Goal: Check status: Check status

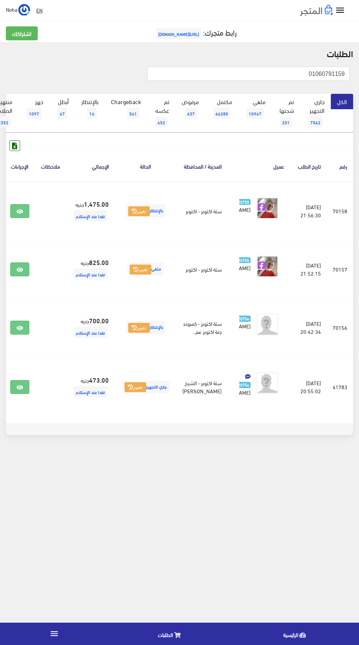
scroll to position [0, -19]
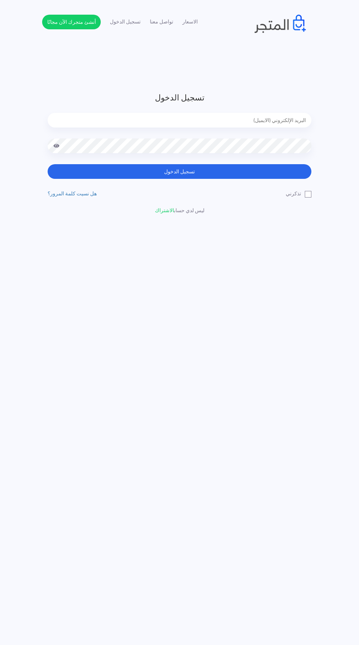
click at [117, 120] on input "email" at bounding box center [180, 120] width 264 height 15
type input "noha_mae86@yahoo.com"
click at [48, 164] on button "تسجيل الدخول" at bounding box center [180, 171] width 264 height 15
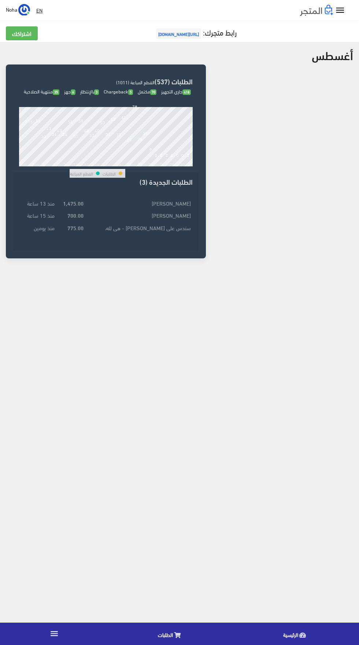
click at [177, 635] on icon at bounding box center [177, 635] width 7 height 6
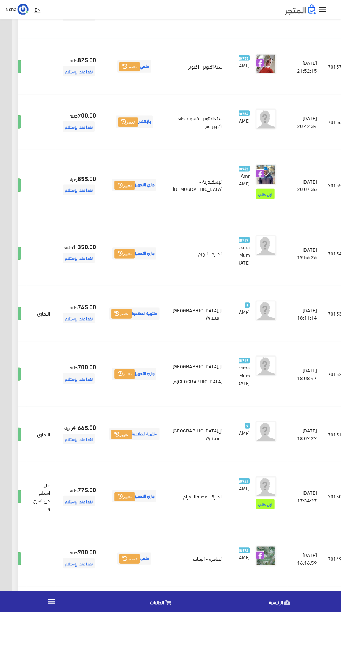
scroll to position [799, -19]
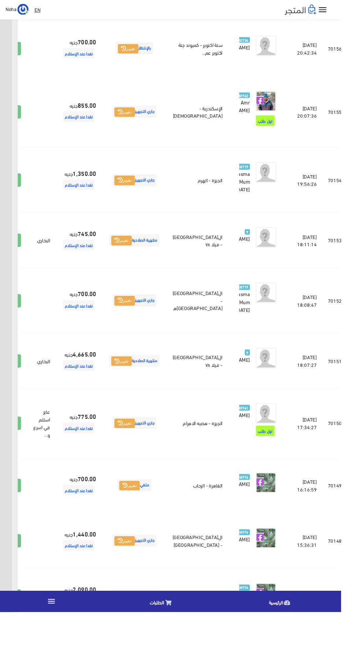
click at [16, 573] on icon at bounding box center [12, 570] width 7 height 6
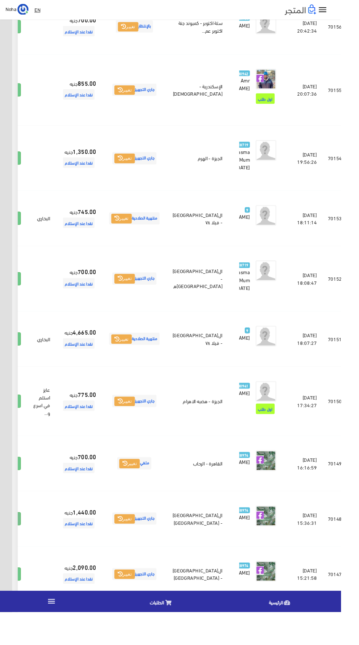
scroll to position [851, -19]
